Goal: Information Seeking & Learning: Learn about a topic

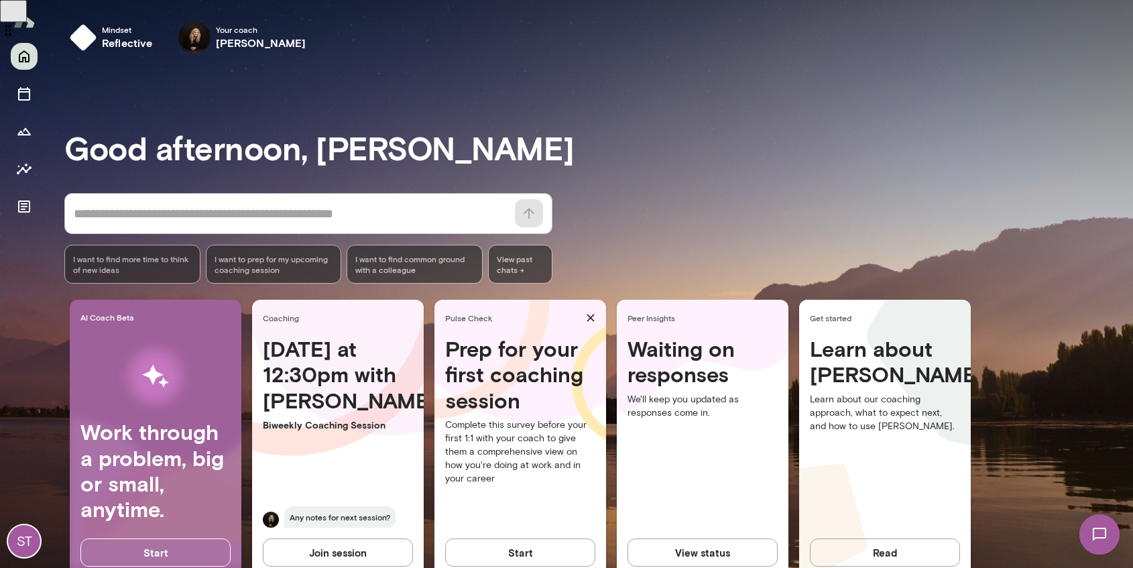
scroll to position [36, 0]
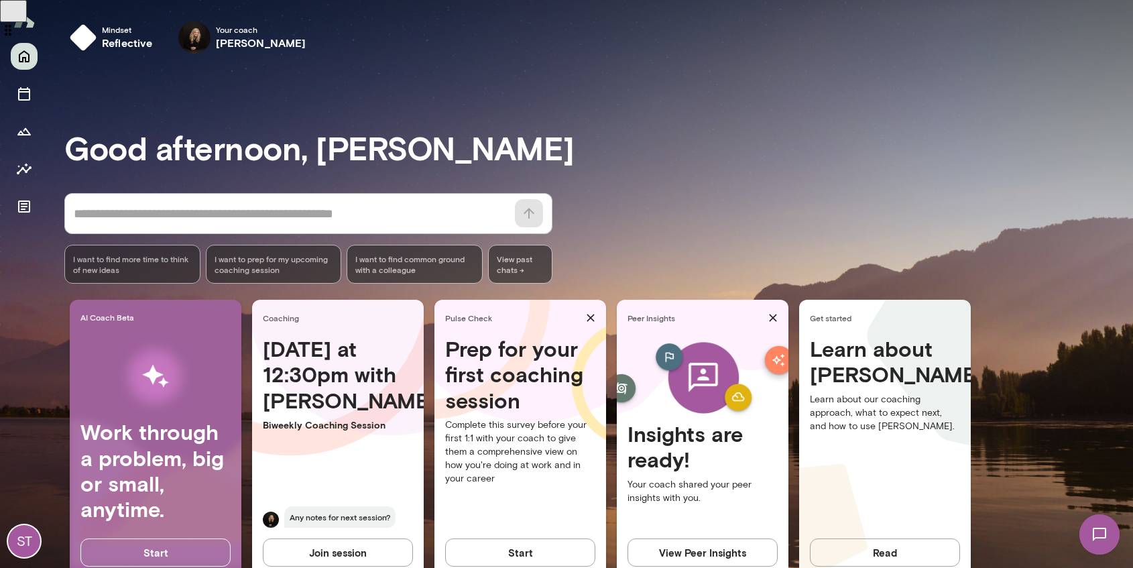
scroll to position [36, 0]
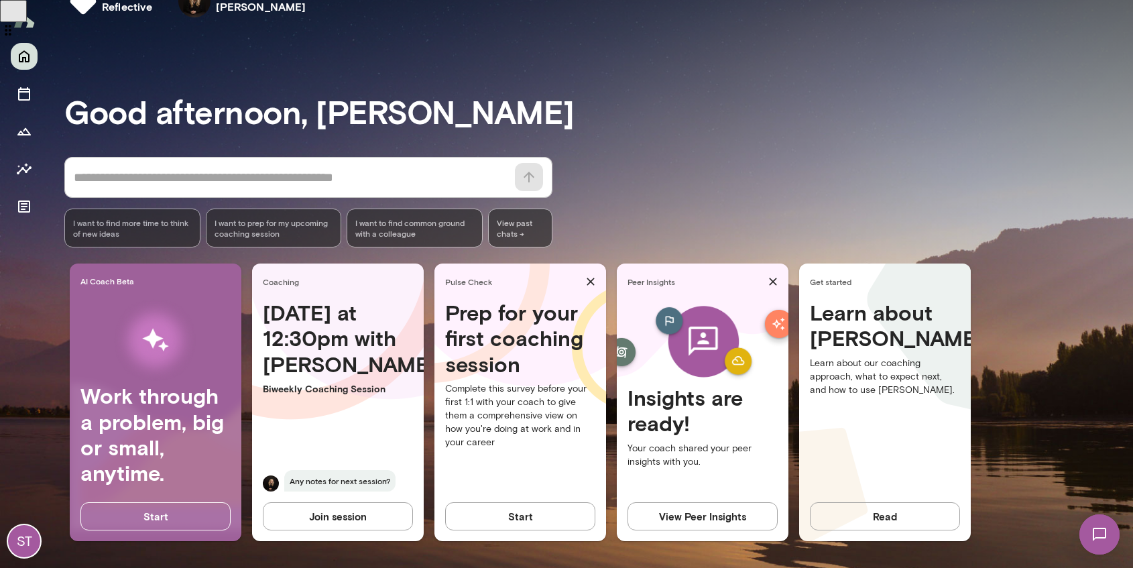
click at [697, 525] on button "View Peer Insights" at bounding box center [703, 516] width 150 height 28
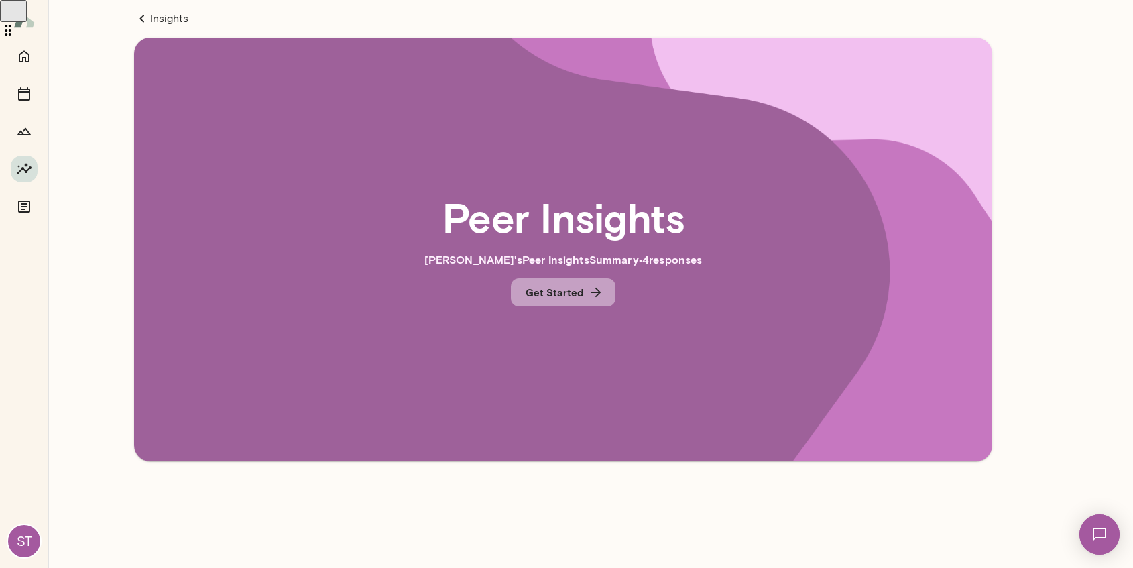
click at [585, 296] on button "Get Started" at bounding box center [563, 292] width 105 height 28
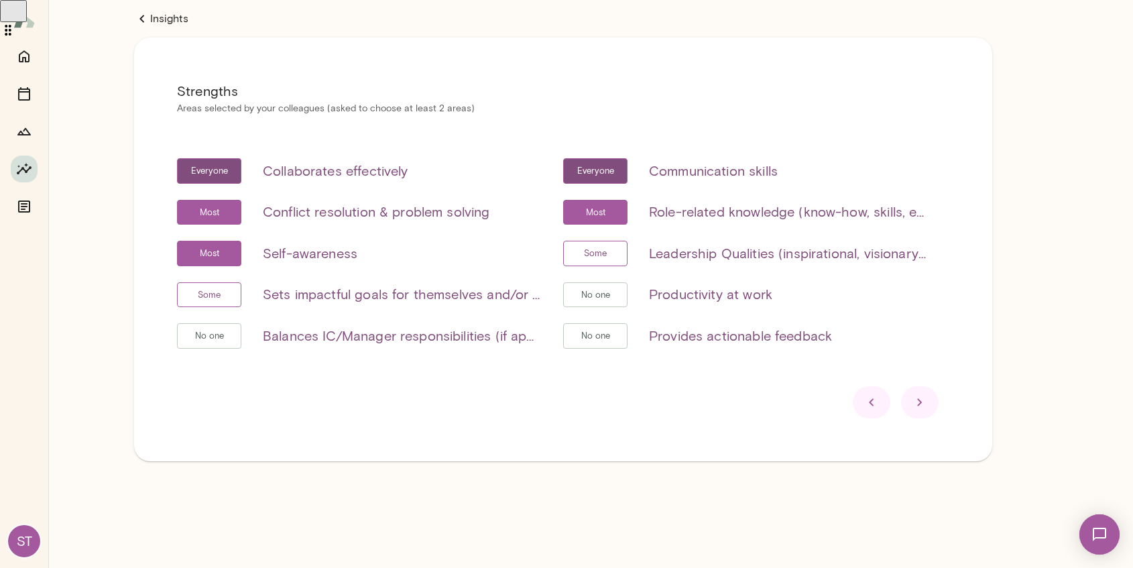
click at [915, 398] on icon at bounding box center [920, 402] width 16 height 16
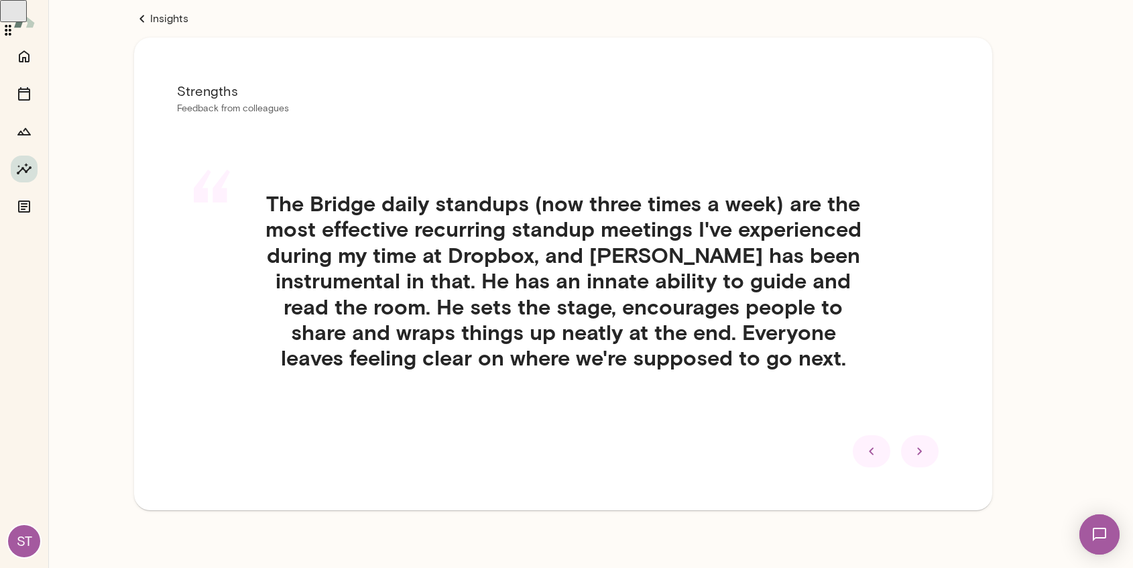
click at [909, 447] on div at bounding box center [920, 451] width 38 height 32
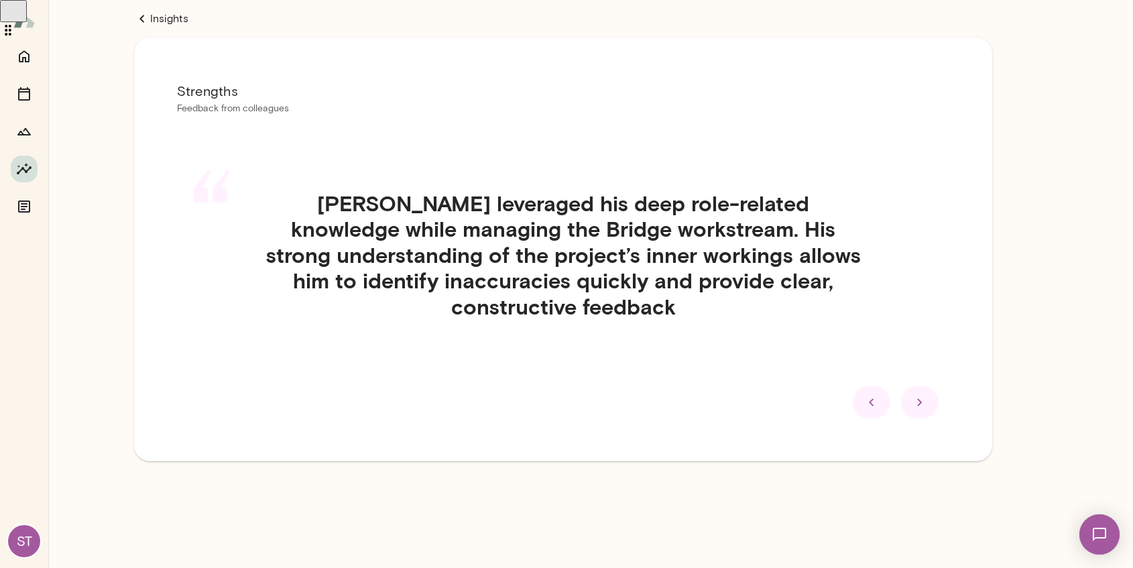
click at [913, 412] on div at bounding box center [920, 402] width 38 height 32
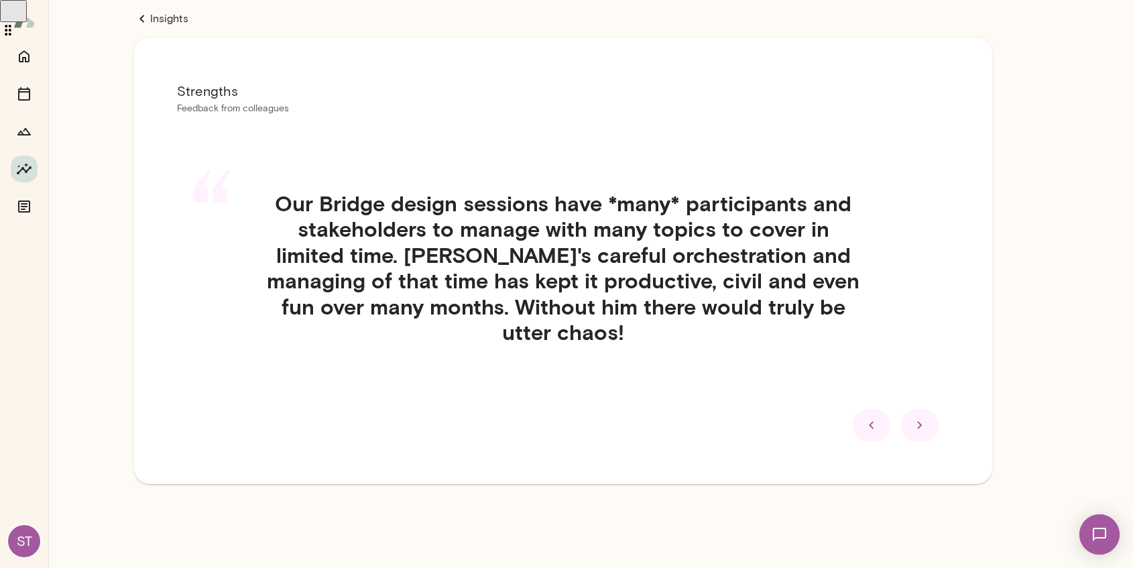
click at [913, 437] on div at bounding box center [920, 425] width 38 height 32
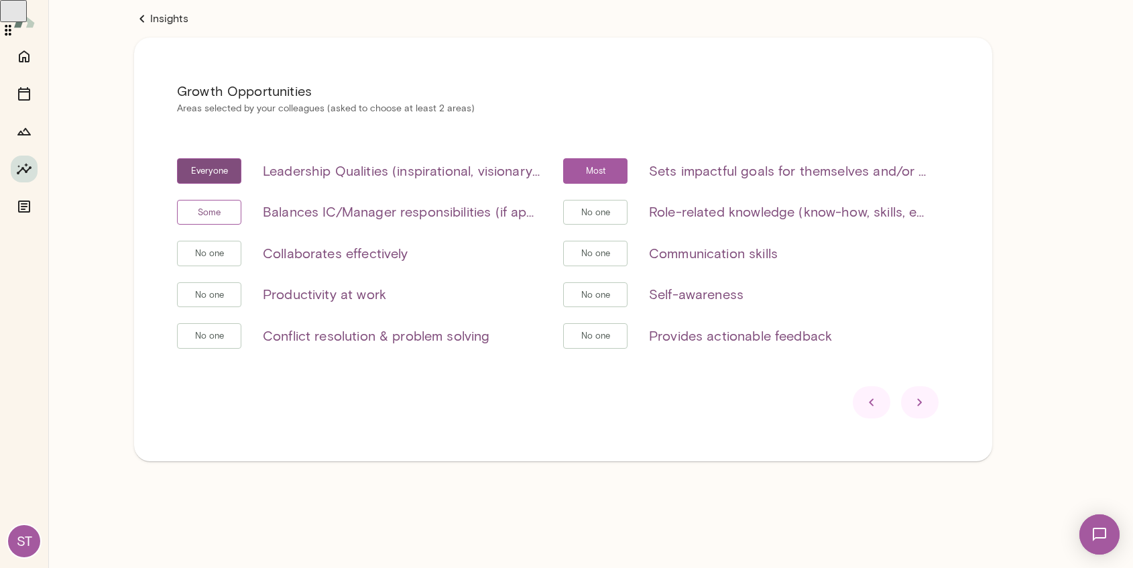
click at [914, 408] on icon at bounding box center [920, 402] width 16 height 16
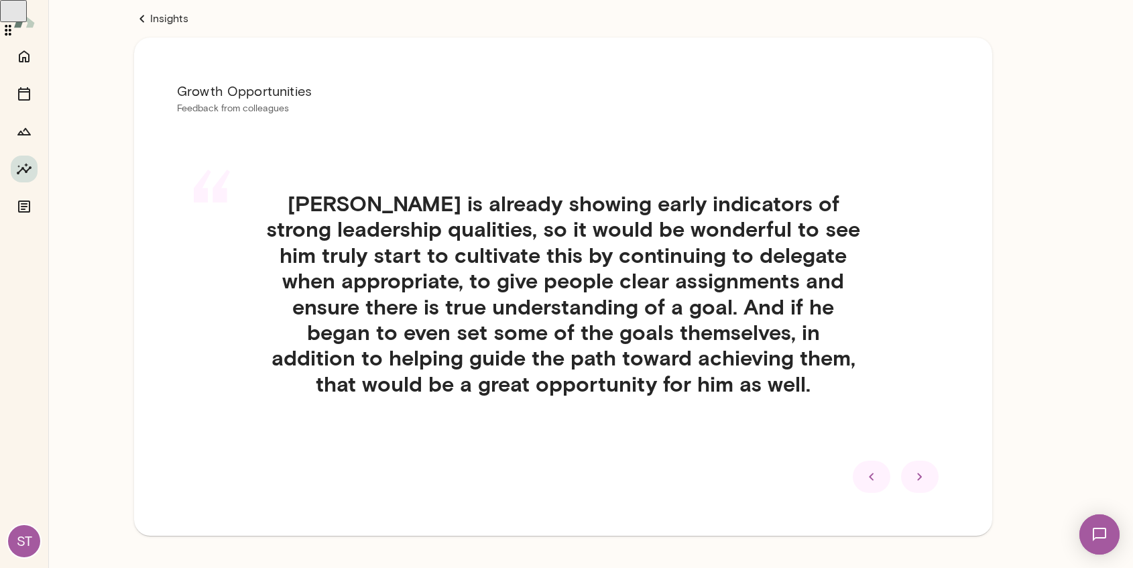
click at [908, 467] on div at bounding box center [920, 477] width 38 height 32
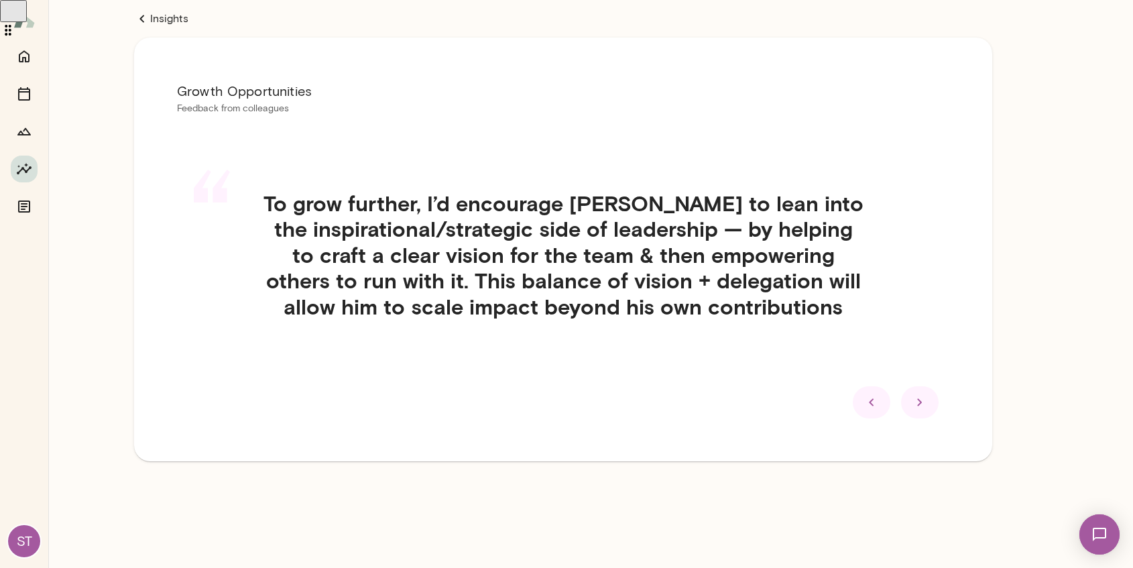
click at [911, 414] on div at bounding box center [920, 402] width 38 height 32
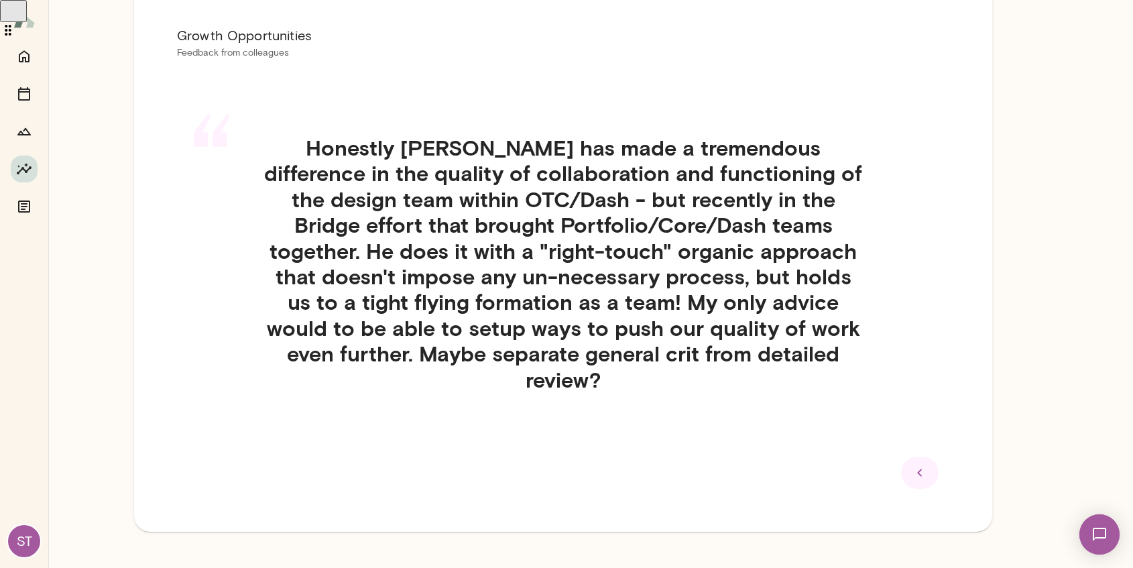
scroll to position [58, 0]
